Goal: Find specific page/section: Find specific page/section

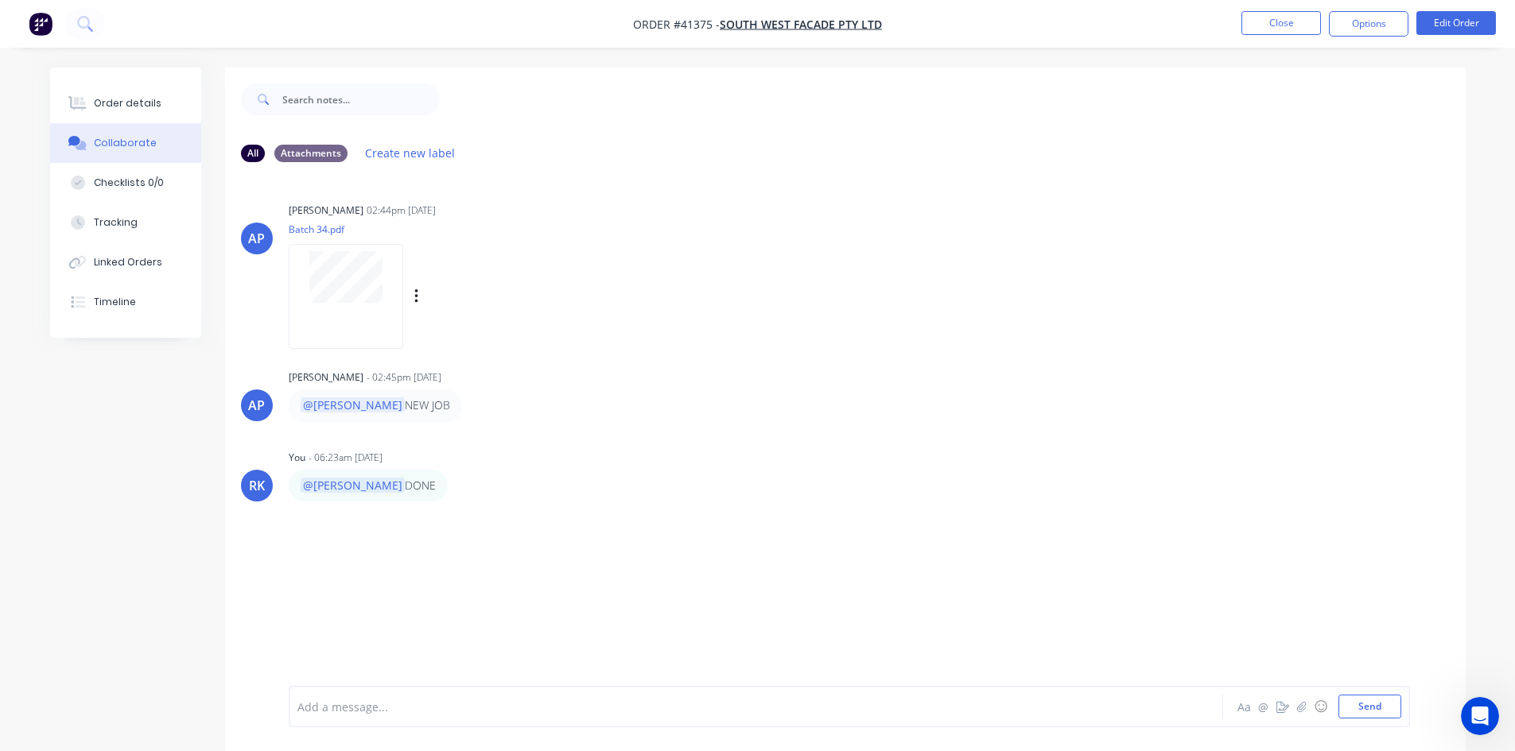
click at [696, 262] on div "[PERSON_NAME] 02:44pm [DATE] Batch 34.pdf Labels Download" at bounding box center [537, 270] width 497 height 143
click at [667, 316] on div "[PERSON_NAME] 02:44pm [DATE] Batch 34.pdf Labels Download" at bounding box center [537, 270] width 497 height 143
click at [1286, 16] on button "Close" at bounding box center [1281, 23] width 80 height 24
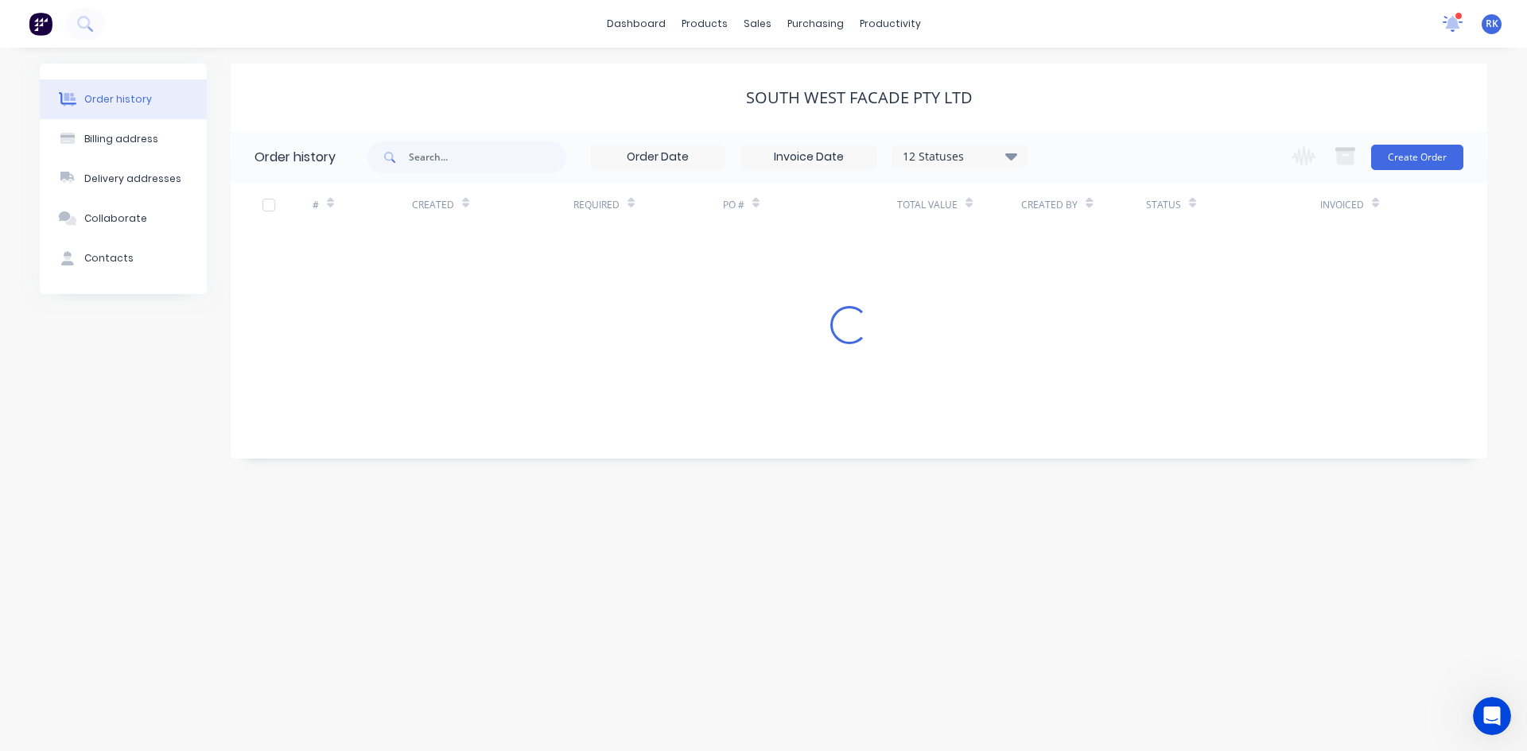
click at [1446, 19] on icon at bounding box center [1452, 23] width 21 height 18
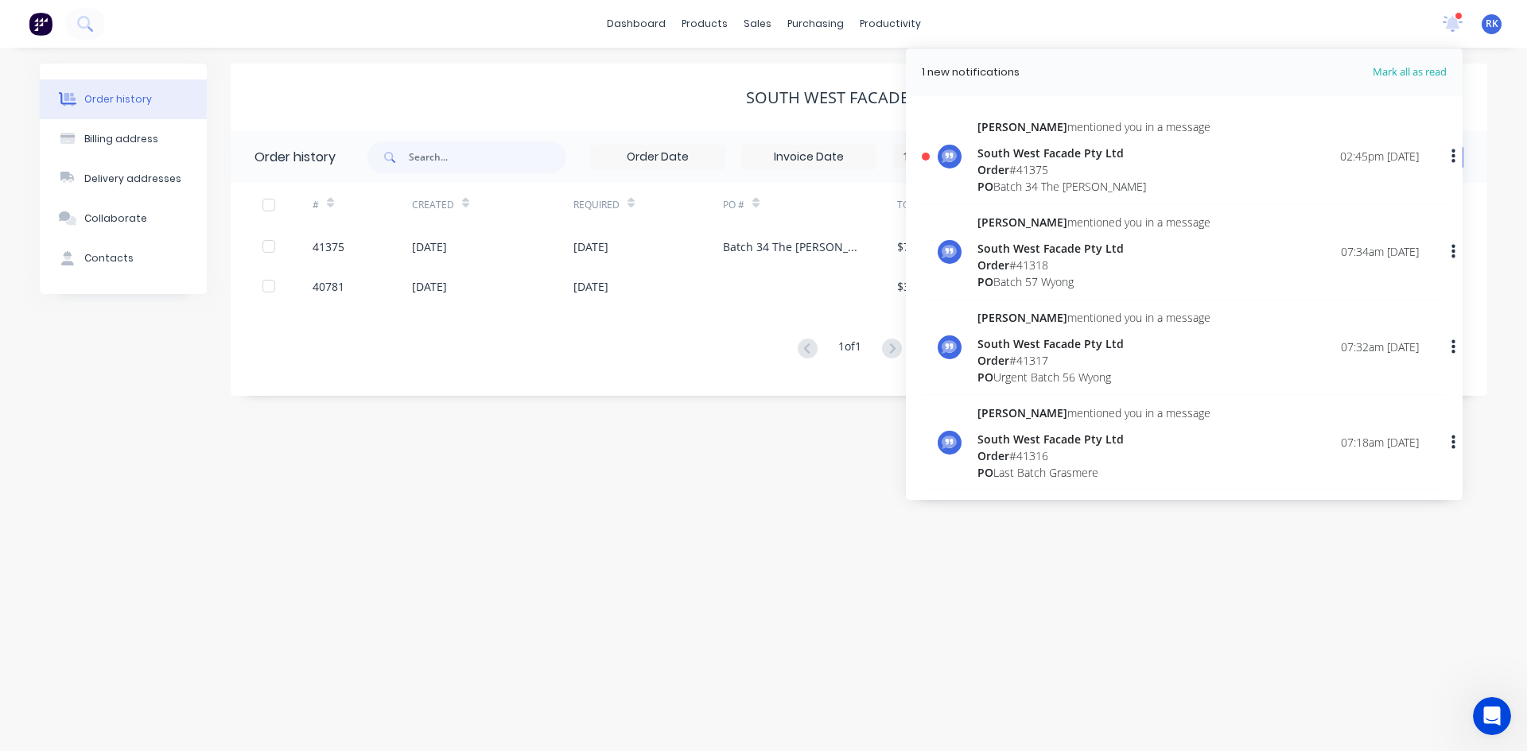
click at [1047, 181] on div "PO Batch 34 The [PERSON_NAME]" at bounding box center [1093, 186] width 233 height 17
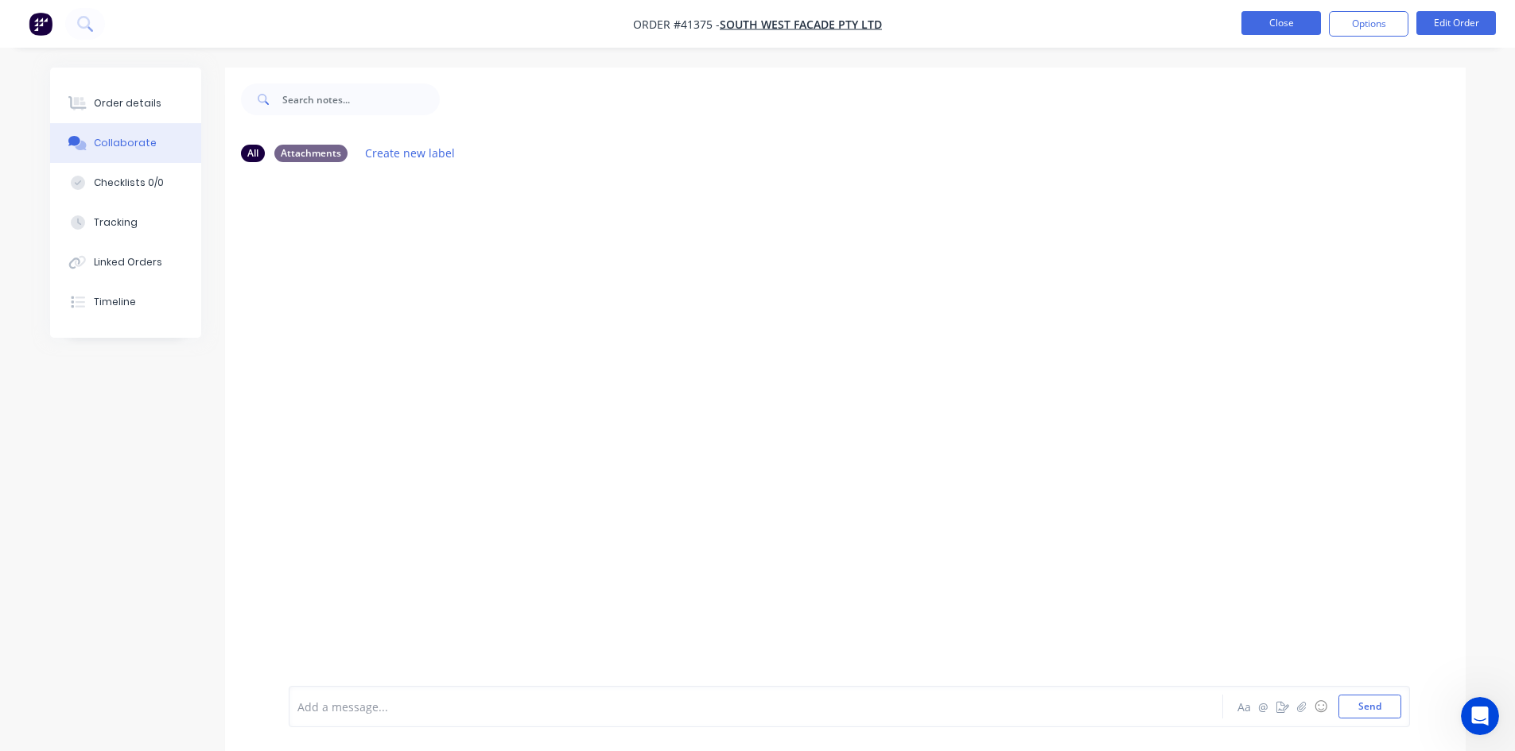
click at [1248, 16] on button "Close" at bounding box center [1281, 23] width 80 height 24
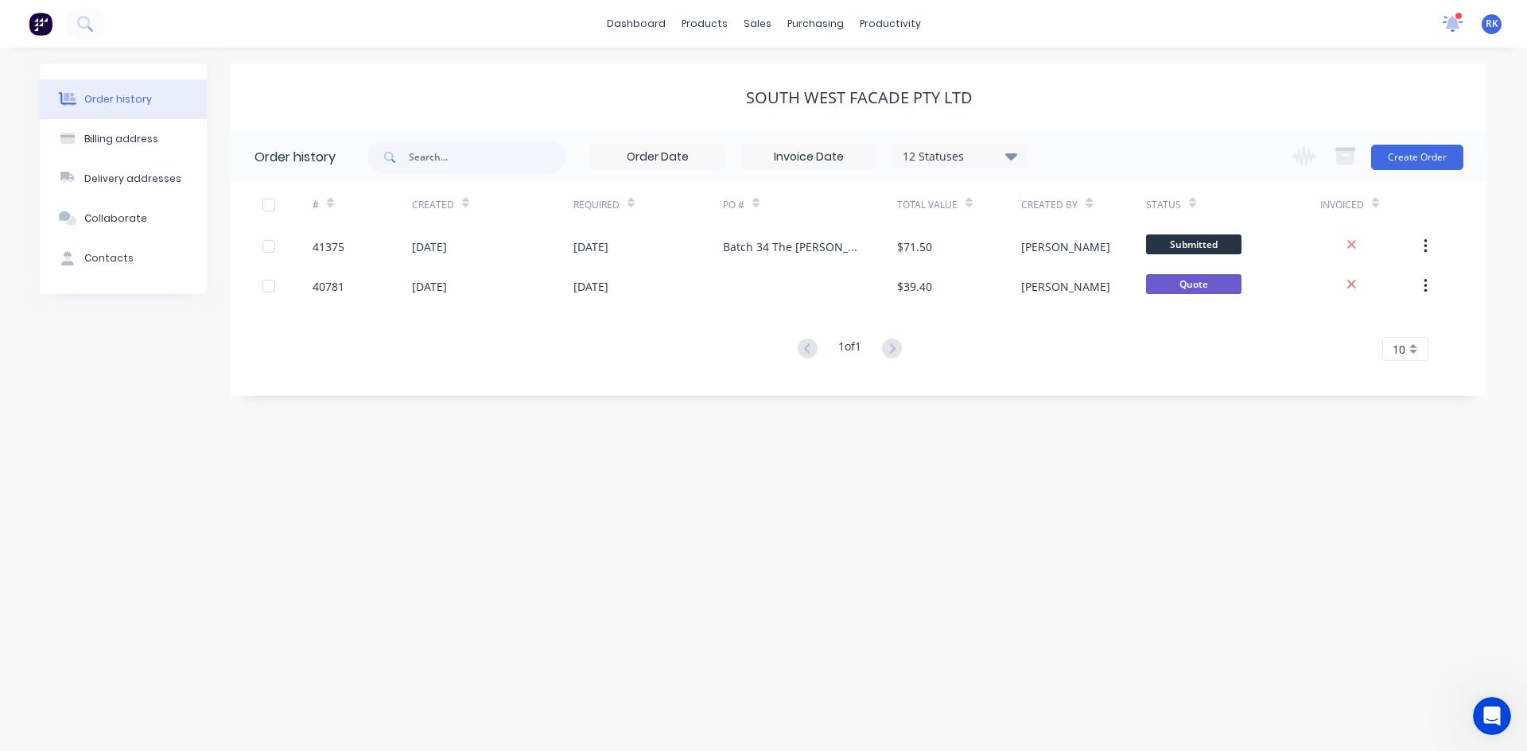
click at [1453, 20] on icon at bounding box center [1452, 22] width 14 height 13
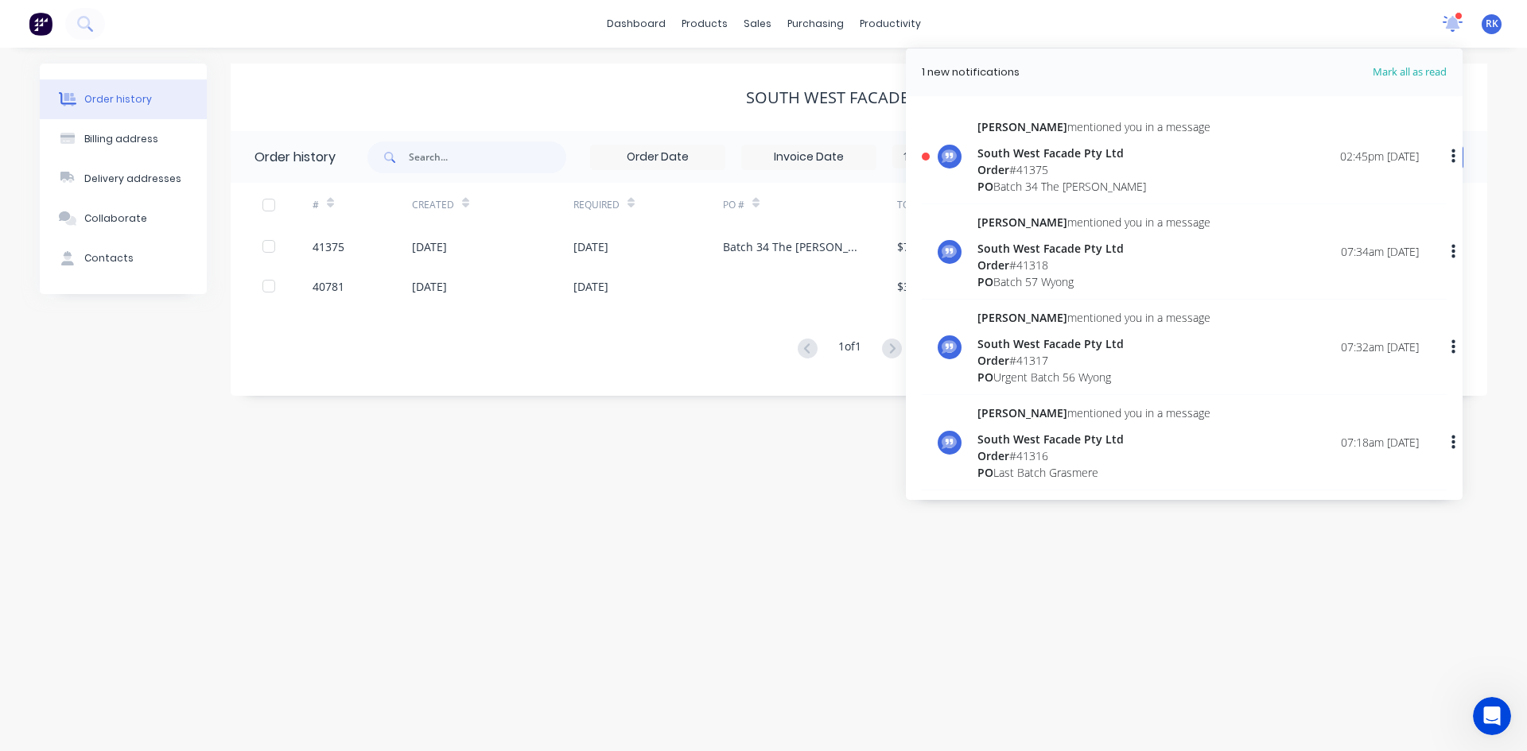
click at [1453, 20] on icon at bounding box center [1452, 22] width 14 height 13
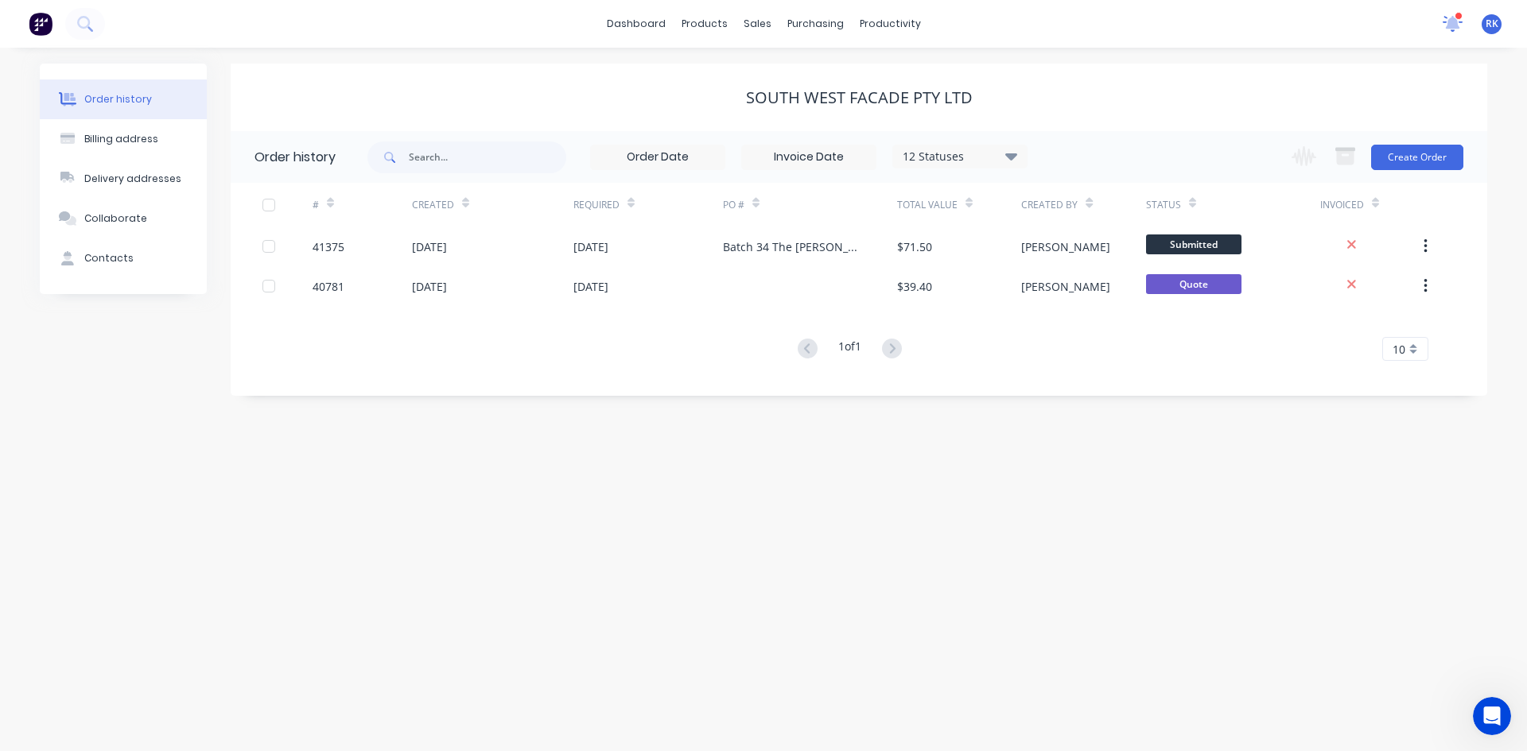
click at [1456, 25] on icon at bounding box center [1452, 22] width 14 height 13
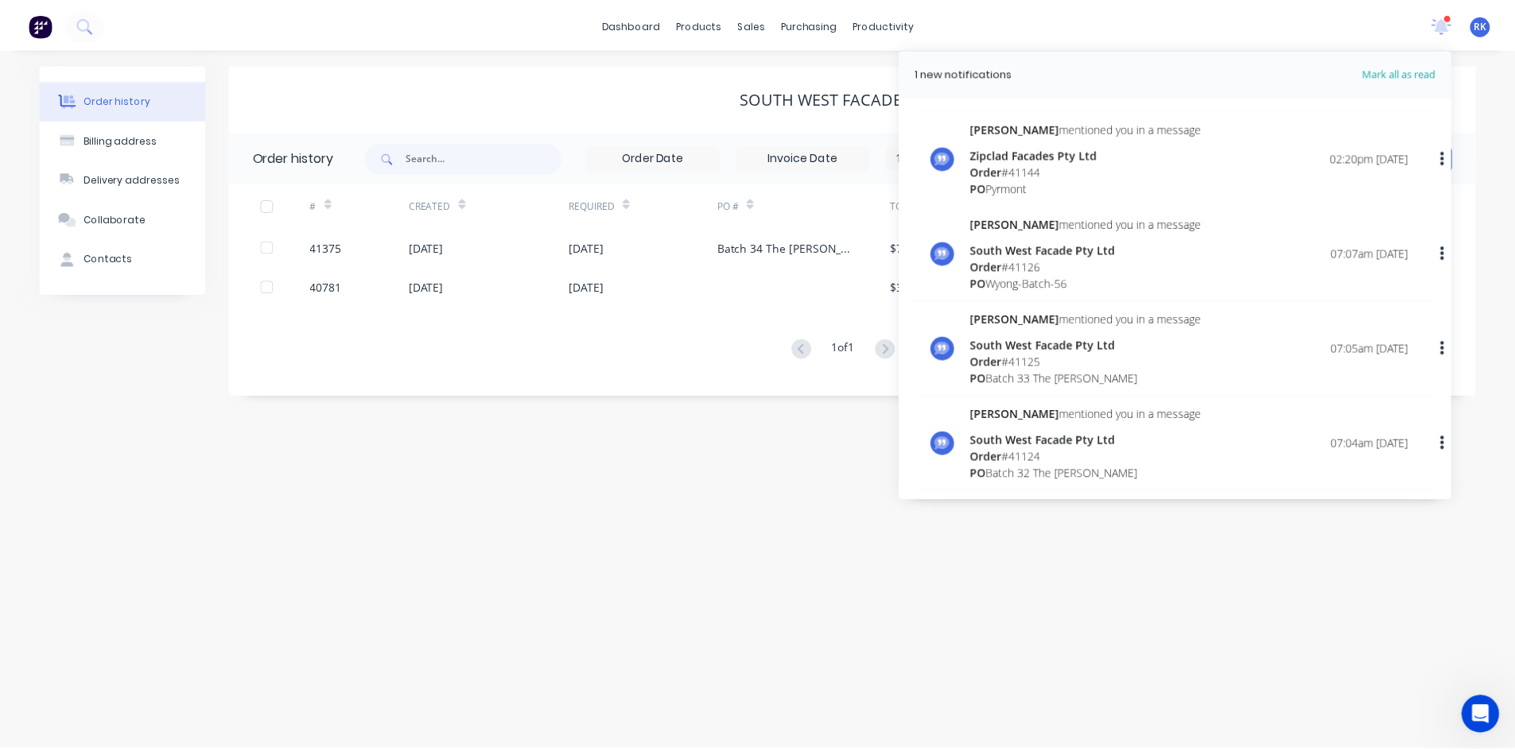
scroll to position [795, 0]
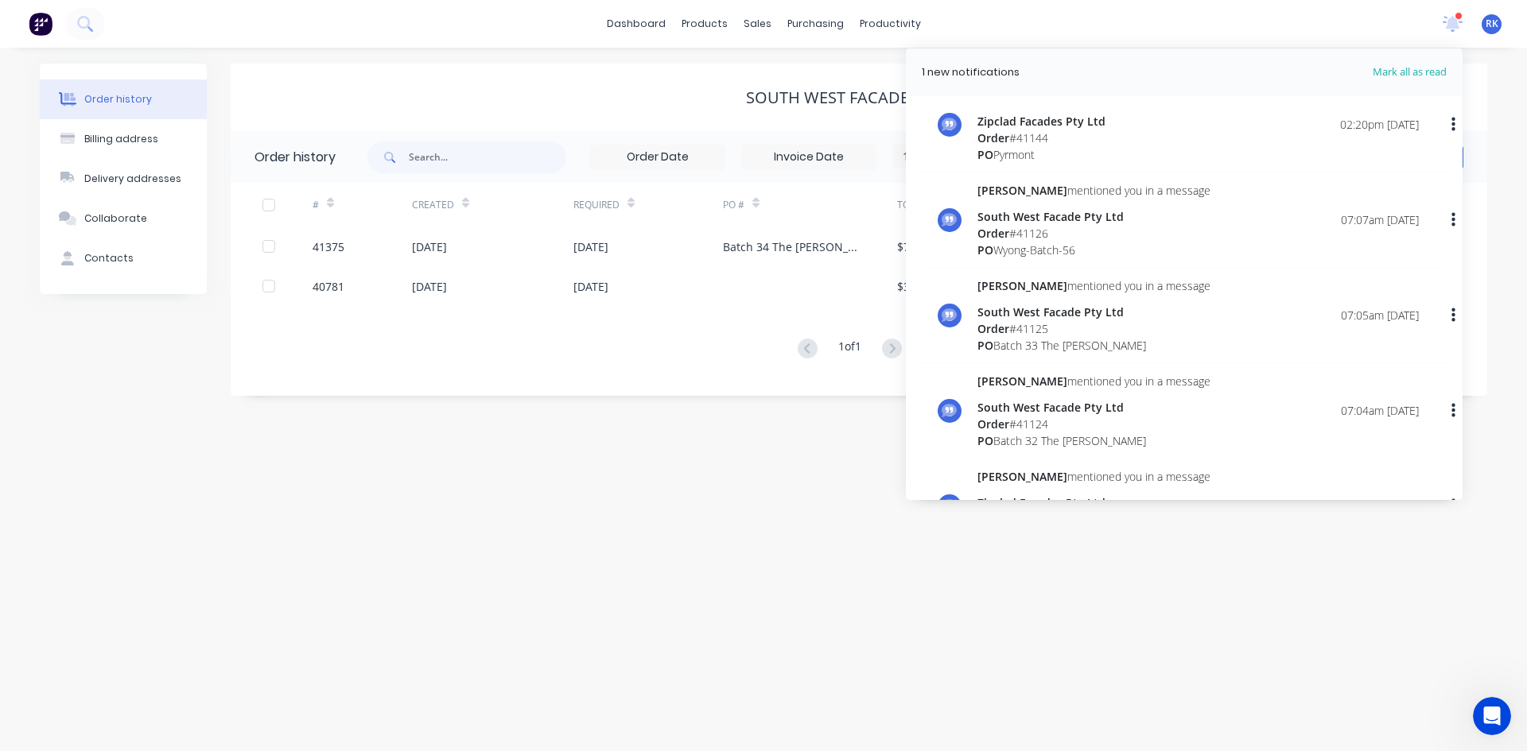
click at [1019, 335] on div "Order # 41125" at bounding box center [1093, 328] width 233 height 17
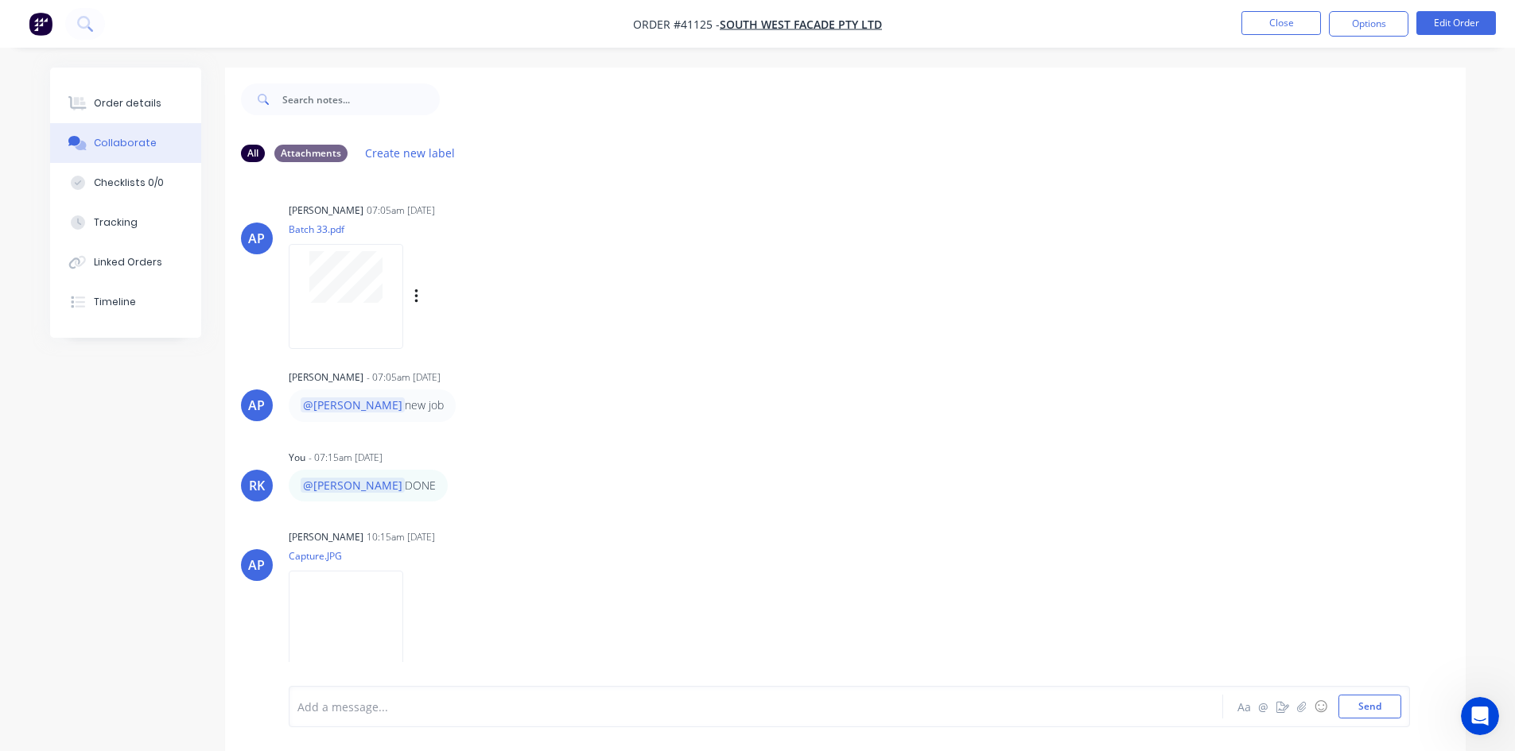
click at [901, 316] on div "AP [PERSON_NAME] 07:05am [DATE] Batch 33.pdf Labels Download" at bounding box center [845, 270] width 1240 height 143
click at [1263, 18] on button "Close" at bounding box center [1281, 23] width 80 height 24
